Goal: Information Seeking & Learning: Get advice/opinions

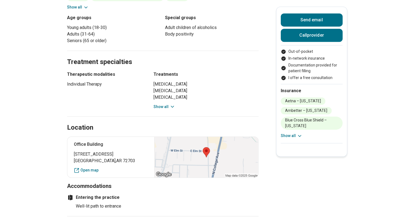
scroll to position [261, 0]
click at [166, 104] on button "Show all" at bounding box center [164, 107] width 22 height 6
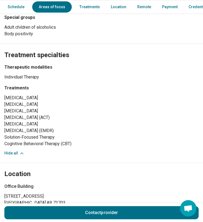
scroll to position [343, 0]
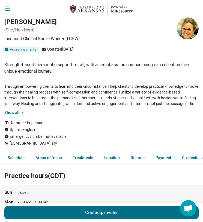
click at [22, 110] on icon at bounding box center [23, 112] width 5 height 5
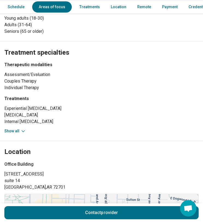
scroll to position [349, 0]
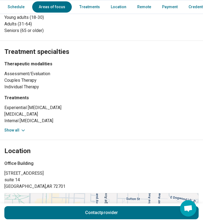
click at [18, 131] on button "Show all" at bounding box center [15, 130] width 22 height 6
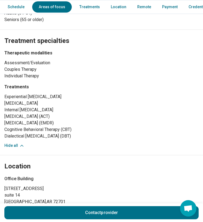
scroll to position [360, 0]
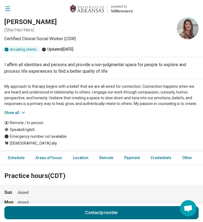
click at [14, 112] on button "Show all" at bounding box center [15, 113] width 22 height 6
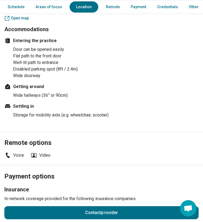
scroll to position [500, 0]
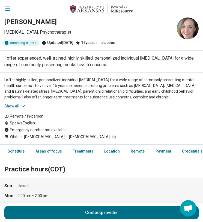
click at [14, 106] on button "Show all" at bounding box center [15, 106] width 22 height 6
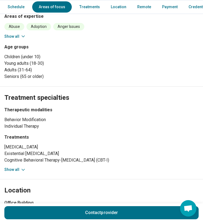
scroll to position [298, 1]
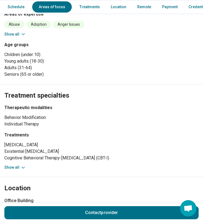
click at [17, 168] on button "Show all" at bounding box center [15, 168] width 22 height 6
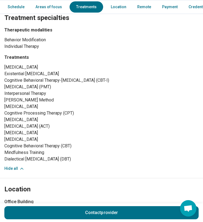
scroll to position [376, 1]
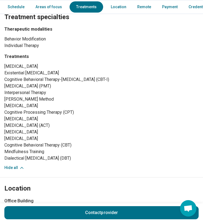
click at [51, 80] on li "Cognitive Behavioral Therapy-Insomnia (CBT-I)" at bounding box center [101, 79] width 195 height 7
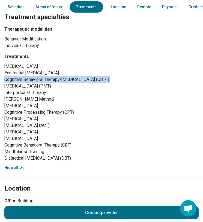
click at [51, 80] on li "Cognitive Behavioral Therapy-Insomnia (CBT-I)" at bounding box center [101, 79] width 195 height 7
copy li "Cognitive Behavioral Therapy-Insomnia (CBT-I)"
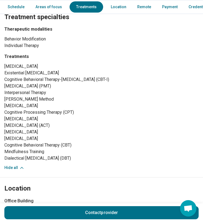
click at [140, 116] on li "[MEDICAL_DATA]" at bounding box center [101, 119] width 195 height 7
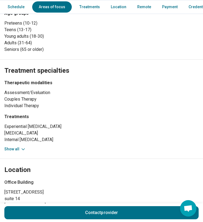
scroll to position [307, 0]
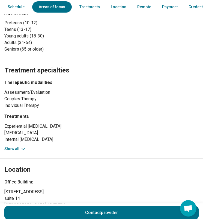
click at [14, 148] on button "Show all" at bounding box center [15, 149] width 22 height 6
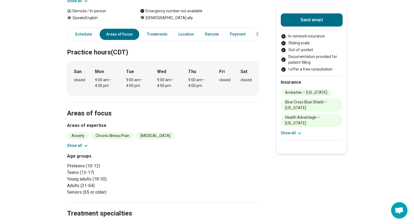
scroll to position [0, 0]
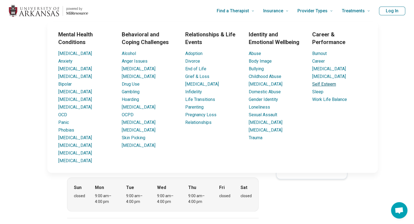
click at [203, 83] on link "Self Esteem" at bounding box center [324, 83] width 24 height 5
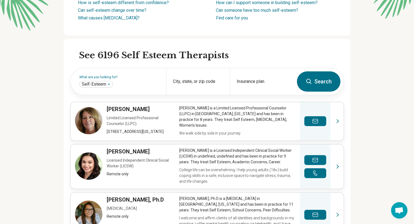
scroll to position [110, 0]
click at [203, 80] on div "Insurance plan" at bounding box center [262, 81] width 64 height 27
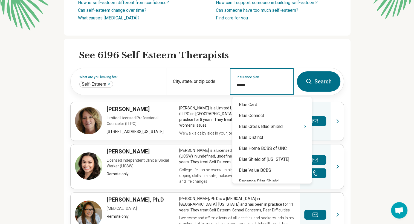
type input "******"
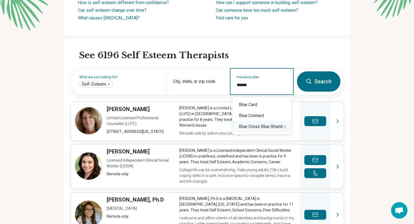
click at [203, 128] on div "Blue Cross Blue Shield" at bounding box center [261, 126] width 59 height 11
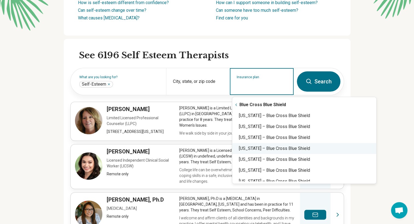
click at [203, 144] on div "Arkansas – Blue Cross Blue Shield" at bounding box center [304, 148] width 144 height 11
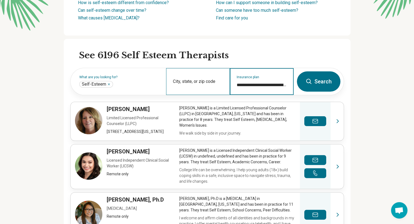
type input "**********"
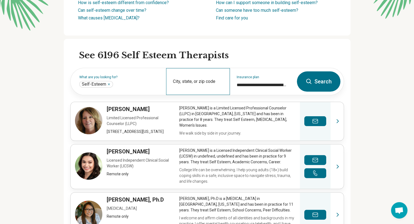
click at [174, 85] on div "City, state, or zip code" at bounding box center [198, 81] width 64 height 27
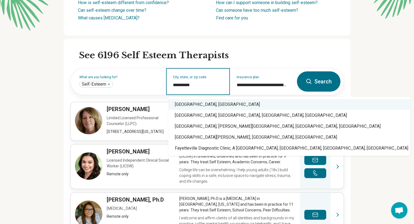
click at [192, 107] on div "Fayetteville, AR" at bounding box center [289, 104] width 242 height 11
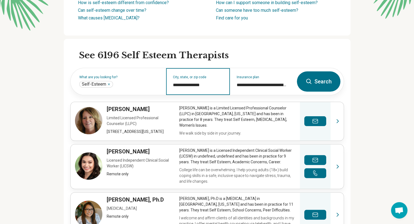
type input "**********"
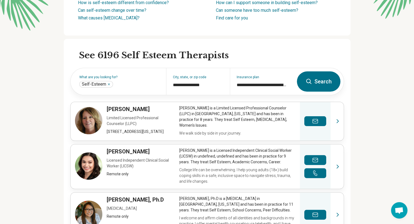
click at [203, 84] on button "Search" at bounding box center [318, 81] width 43 height 20
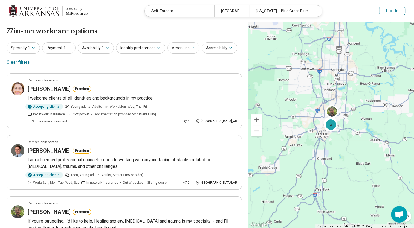
drag, startPoint x: 129, startPoint y: 84, endPoint x: 141, endPoint y: 73, distance: 16.5
drag, startPoint x: 35, startPoint y: 87, endPoint x: 95, endPoint y: 65, distance: 64.8
click at [95, 65] on div "Specialty 1 Payment 1 Availability 1 Identity preferences Amenities Accessibili…" at bounding box center [124, 55] width 235 height 27
drag, startPoint x: 95, startPoint y: 65, endPoint x: 120, endPoint y: 86, distance: 32.2
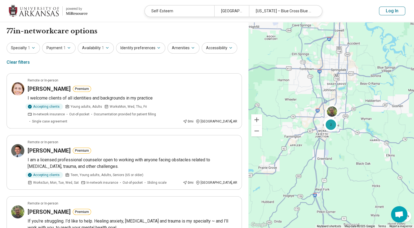
click at [120, 86] on div "KATHRYN ANTIN Premium" at bounding box center [132, 89] width 209 height 8
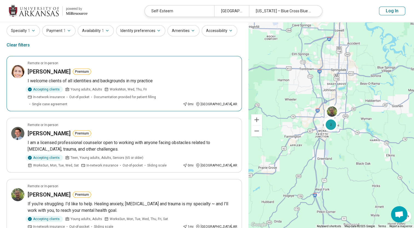
scroll to position [97, 0]
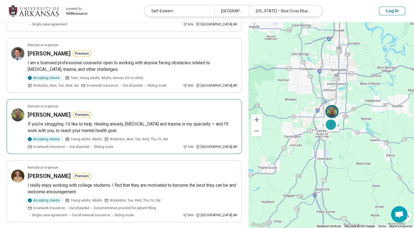
click at [141, 121] on p "If you're struggling. I'd like to help. Healing anxiety, depression and trauma …" at bounding box center [132, 127] width 209 height 13
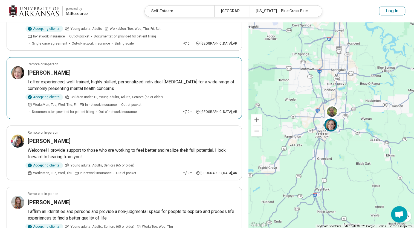
scroll to position [275, 0]
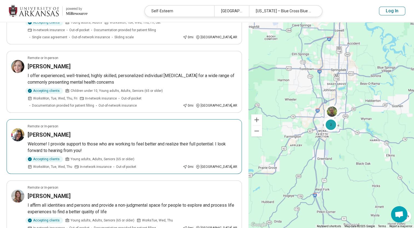
drag, startPoint x: 126, startPoint y: 122, endPoint x: 43, endPoint y: 122, distance: 83.1
click at [43, 122] on article "Remote or In-person Suson Wheeler Welcome! I provide support to those who are w…" at bounding box center [124, 146] width 235 height 55
click at [53, 131] on h3 "[PERSON_NAME]" at bounding box center [49, 135] width 43 height 8
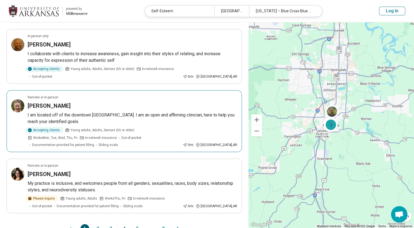
scroll to position [489, 0]
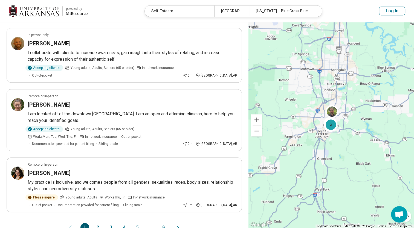
click at [101, 222] on button "2" at bounding box center [98, 227] width 9 height 9
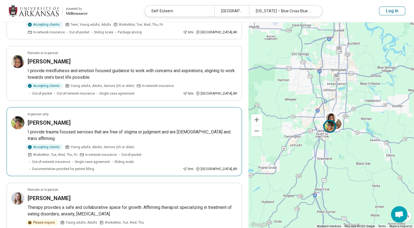
scroll to position [90, 0]
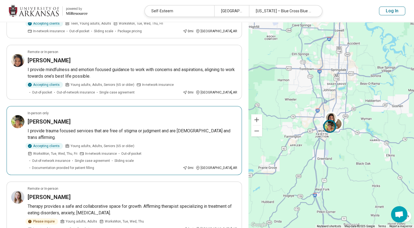
click at [145, 120] on div "Katherine Becker" at bounding box center [132, 122] width 209 height 8
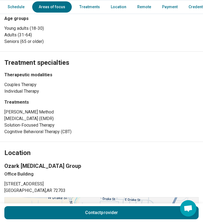
scroll to position [325, 0]
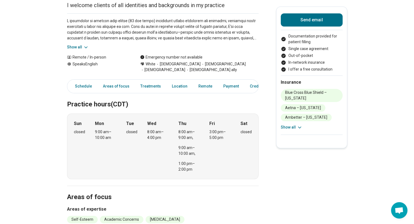
scroll to position [88, 0]
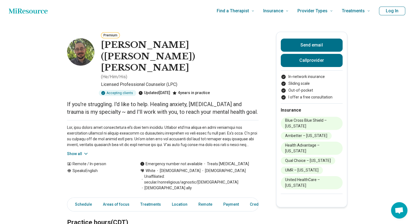
click at [80, 151] on button "Show all" at bounding box center [78, 154] width 22 height 6
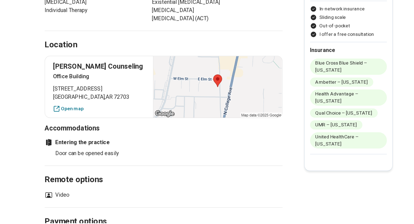
scroll to position [464, 0]
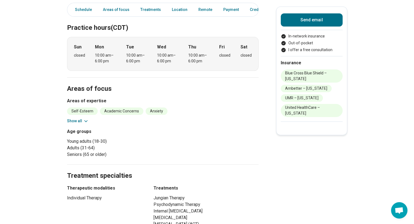
scroll to position [140, 0]
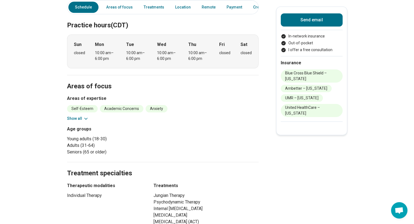
click at [84, 118] on icon at bounding box center [85, 118] width 5 height 5
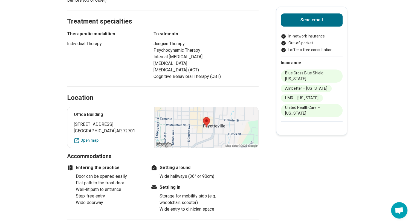
scroll to position [330, 0]
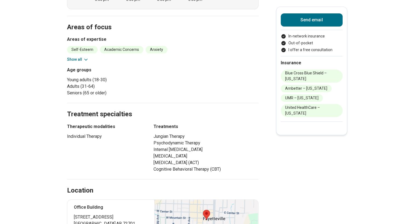
scroll to position [200, 0]
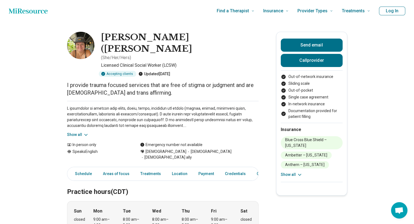
click at [78, 132] on button "Show all" at bounding box center [78, 135] width 22 height 6
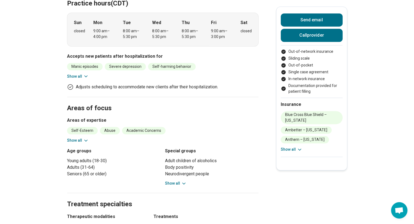
scroll to position [252, 0]
click at [81, 138] on button "Show all" at bounding box center [78, 141] width 22 height 6
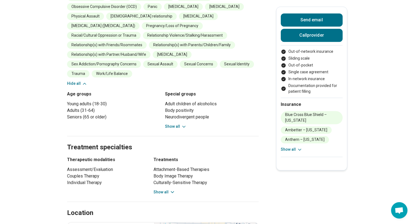
scroll to position [442, 0]
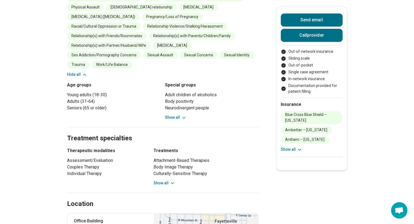
click at [167, 180] on button "Show all" at bounding box center [164, 183] width 22 height 6
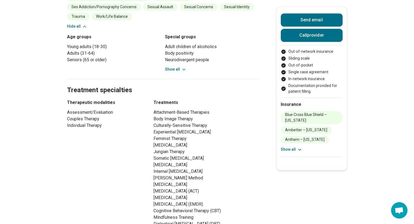
scroll to position [491, 0]
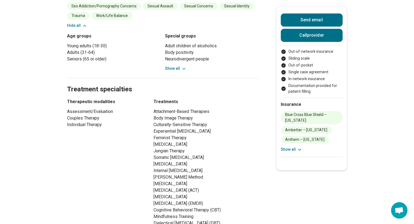
click at [173, 154] on li "Somatic Psychotherapy" at bounding box center [205, 157] width 105 height 7
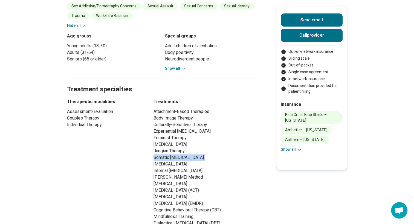
copy li "Somatic Psychotherapy"
click at [173, 154] on li "Somatic Psychotherapy" at bounding box center [205, 157] width 105 height 7
click at [195, 167] on li "Internal [MEDICAL_DATA]" at bounding box center [205, 170] width 105 height 7
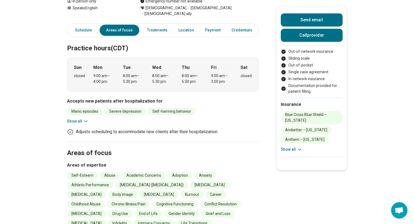
scroll to position [145, 0]
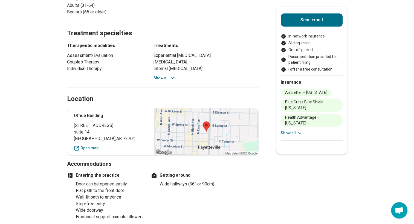
scroll to position [296, 0]
click at [162, 76] on button "Show all" at bounding box center [164, 78] width 22 height 6
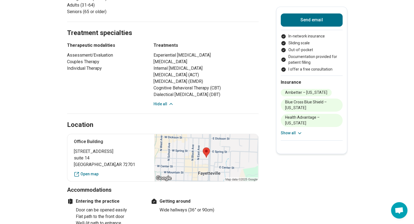
scroll to position [0, 0]
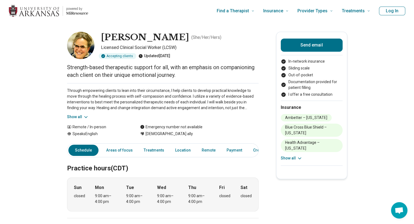
click at [127, 35] on h1 "[PERSON_NAME]" at bounding box center [145, 37] width 88 height 11
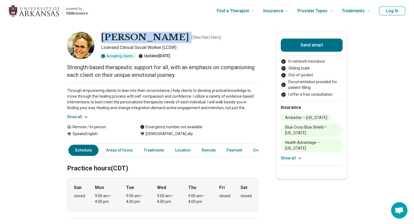
click at [127, 35] on h1 "[PERSON_NAME]" at bounding box center [145, 37] width 88 height 11
copy h1 "[PERSON_NAME]"
